Goal: Transaction & Acquisition: Download file/media

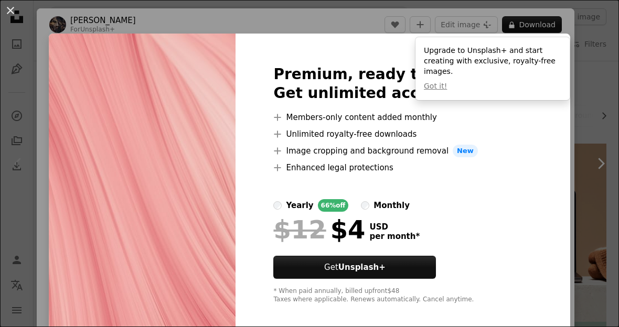
click at [586, 108] on div "An X shape Premium, ready to use images. Get unlimited access. A plus sign Memb…" at bounding box center [309, 163] width 619 height 327
click at [586, 108] on div "An X shape Chevron left Chevron right [PERSON_NAME] For Unsplash+ A heart A plu…" at bounding box center [309, 163] width 619 height 327
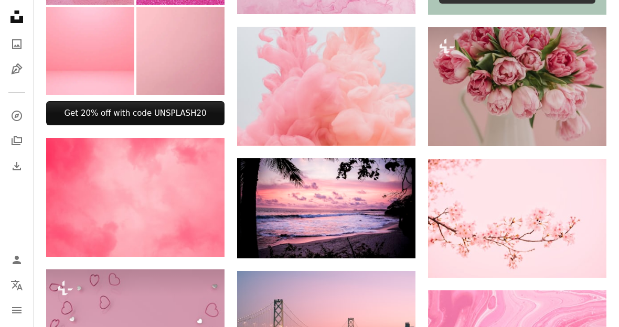
scroll to position [489, 0]
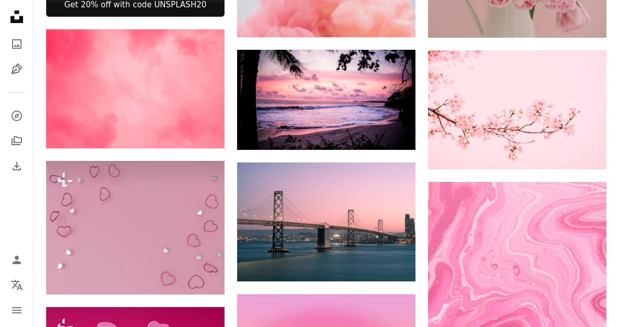
click at [398, 266] on link "Arrow pointing down" at bounding box center [394, 262] width 21 height 17
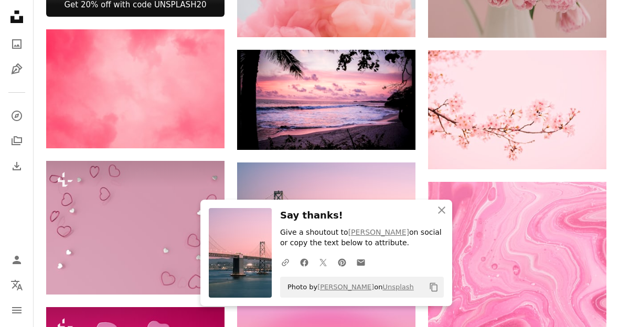
scroll to position [526, 0]
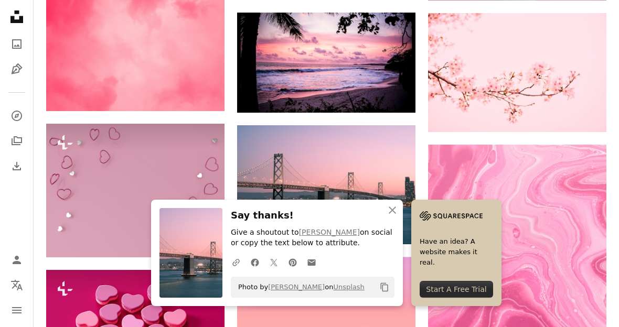
click at [393, 217] on icon "An X shape" at bounding box center [392, 210] width 13 height 13
